Goal: Task Accomplishment & Management: Manage account settings

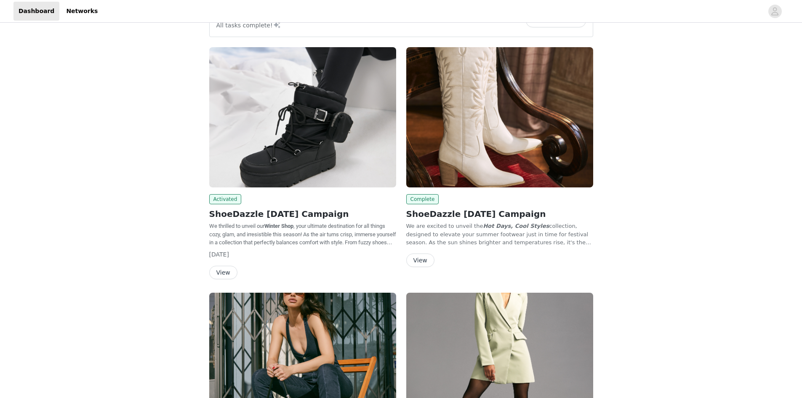
scroll to position [42, 0]
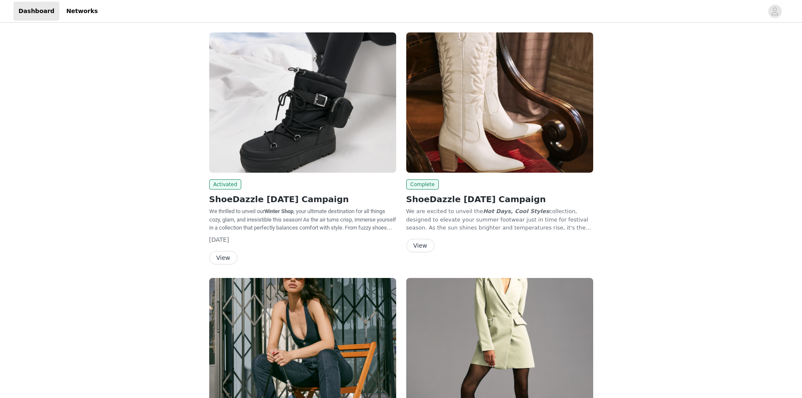
click at [224, 255] on button "View" at bounding box center [223, 257] width 28 height 13
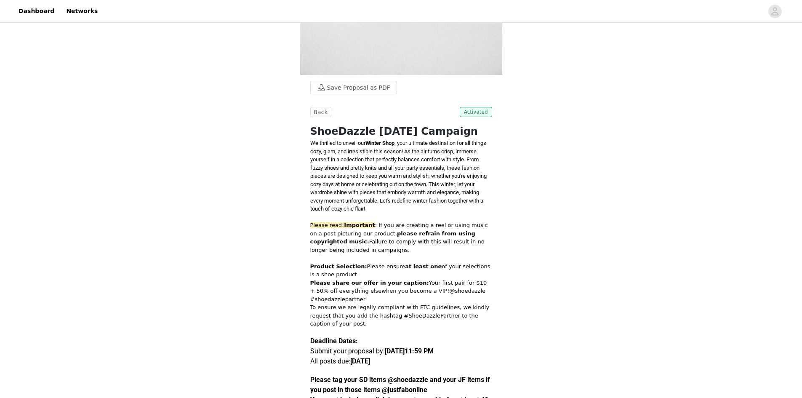
scroll to position [295, 0]
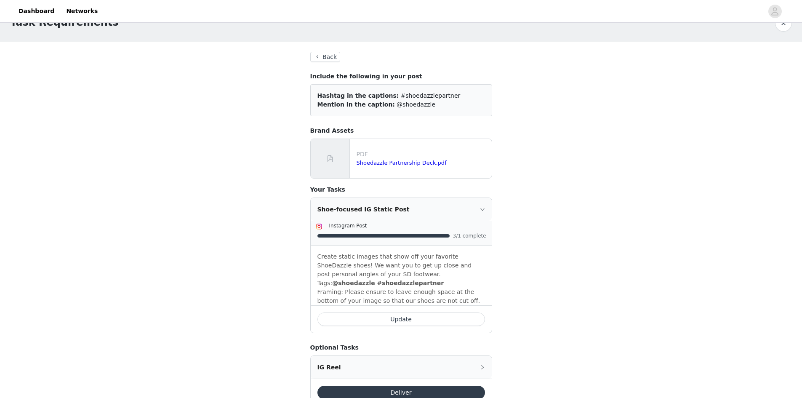
scroll to position [48, 0]
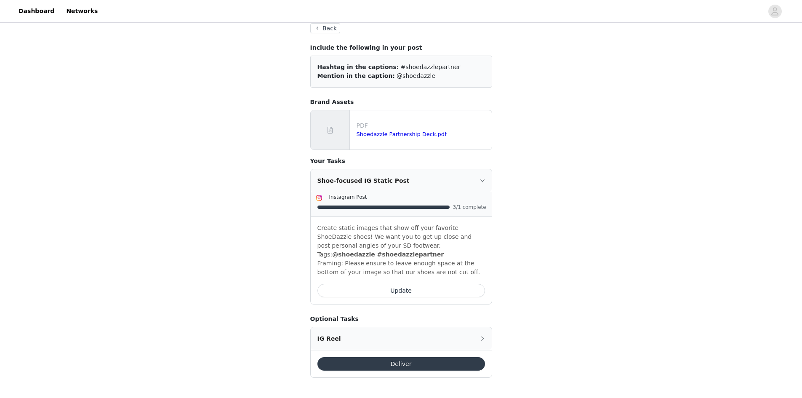
click at [438, 293] on button "Update" at bounding box center [402, 290] width 168 height 13
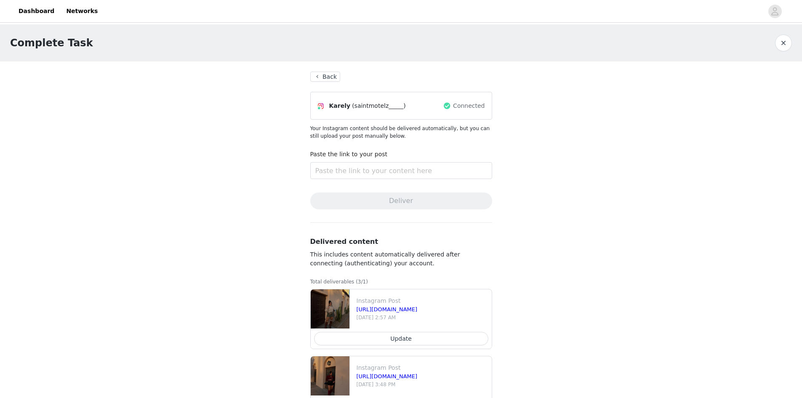
click at [326, 75] on button "Back" at bounding box center [325, 77] width 30 height 10
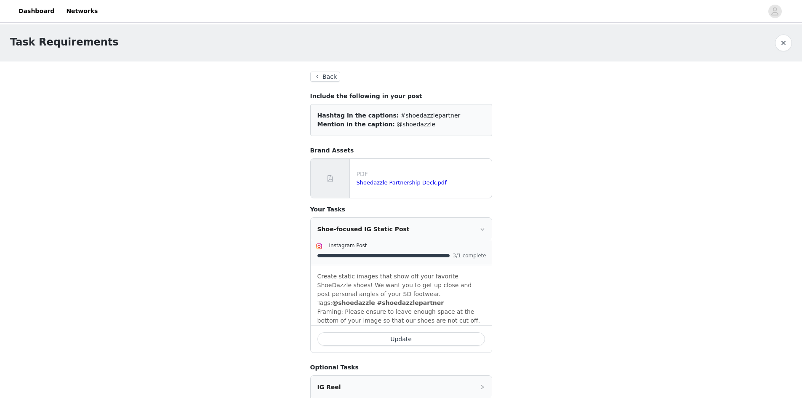
click at [323, 72] on button "Back" at bounding box center [325, 77] width 30 height 10
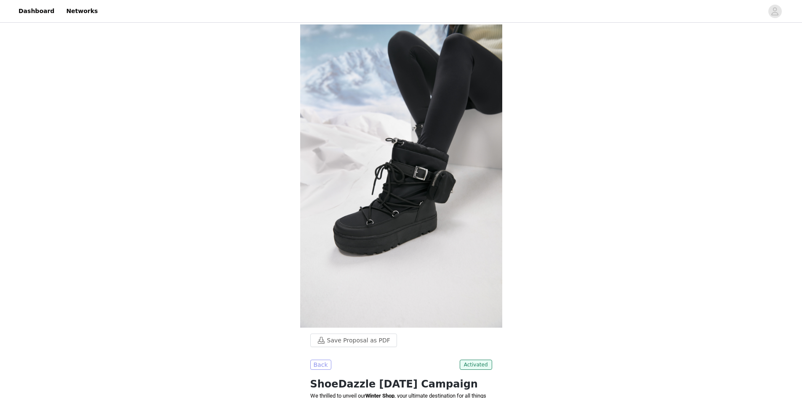
click at [325, 360] on button "Back" at bounding box center [320, 365] width 21 height 10
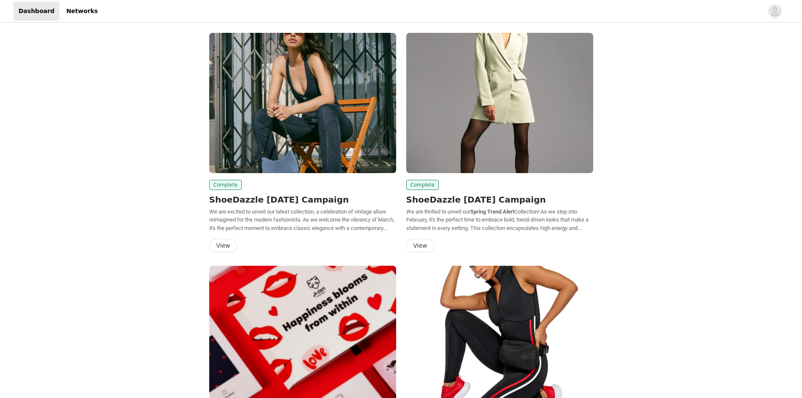
scroll to position [210, 0]
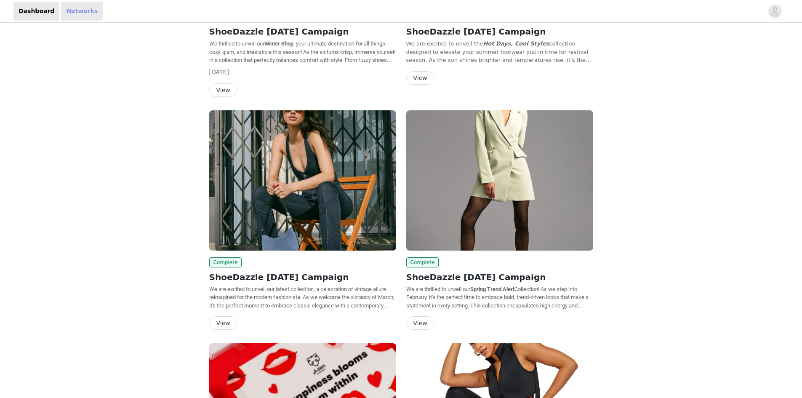
click at [73, 11] on link "Networks" at bounding box center [82, 11] width 42 height 19
